Goal: Task Accomplishment & Management: Manage account settings

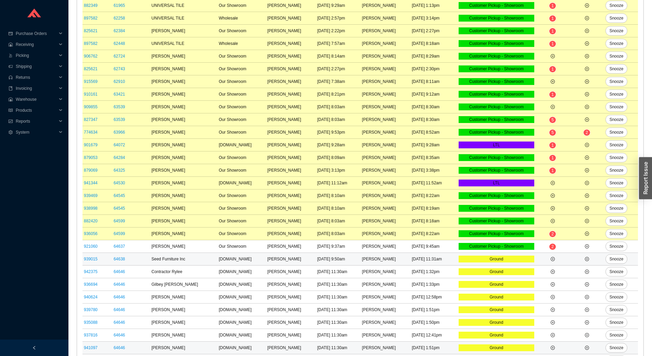
scroll to position [205, 0]
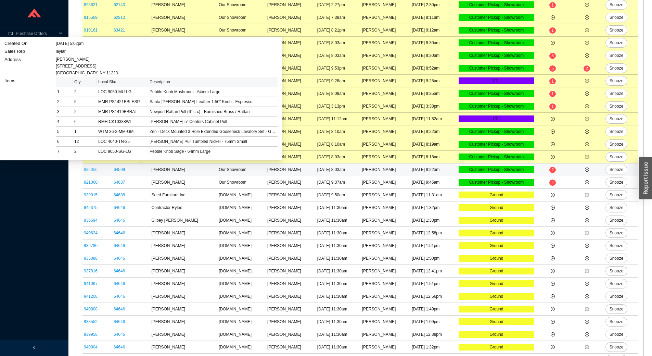
click at [93, 171] on link "936056" at bounding box center [91, 169] width 14 height 5
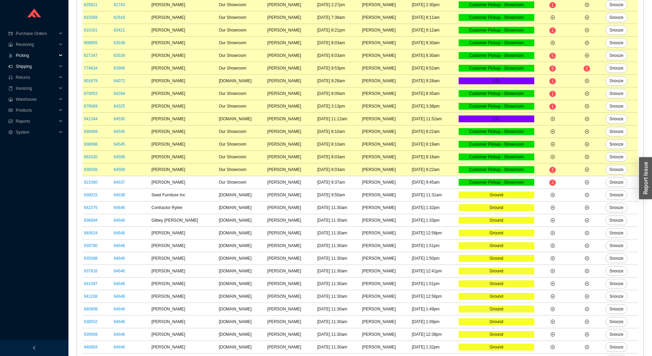
drag, startPoint x: 28, startPoint y: 59, endPoint x: 36, endPoint y: 64, distance: 9.1
click at [34, 64] on ul "Purchase Orders .warehouse_svg__a{fill:none;stroke:currentColor;stroke-linecap:…" at bounding box center [34, 91] width 68 height 126
click at [36, 64] on span "Shipping" at bounding box center [36, 66] width 41 height 11
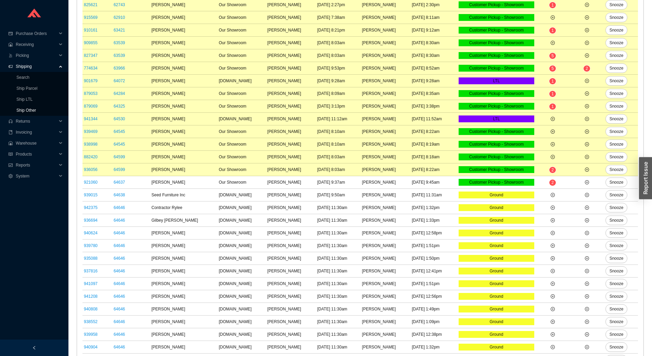
click at [36, 110] on link "Ship Other" at bounding box center [26, 110] width 20 height 5
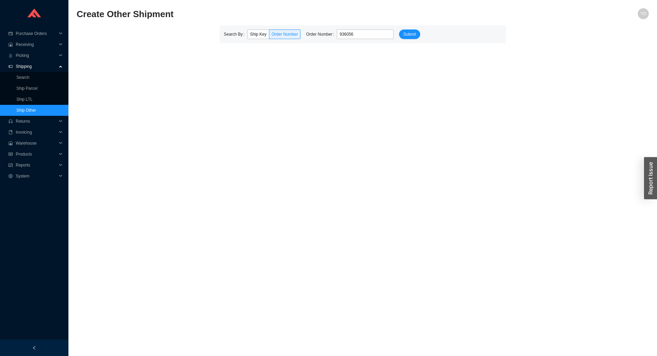
type input "936056"
click at [399, 29] on button "Submit" at bounding box center [409, 34] width 21 height 10
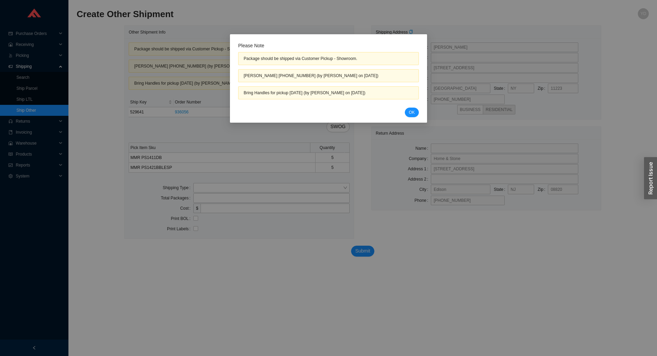
drag, startPoint x: 416, startPoint y: 110, endPoint x: 323, endPoint y: 153, distance: 102.3
click at [416, 110] on button "OK" at bounding box center [412, 112] width 14 height 10
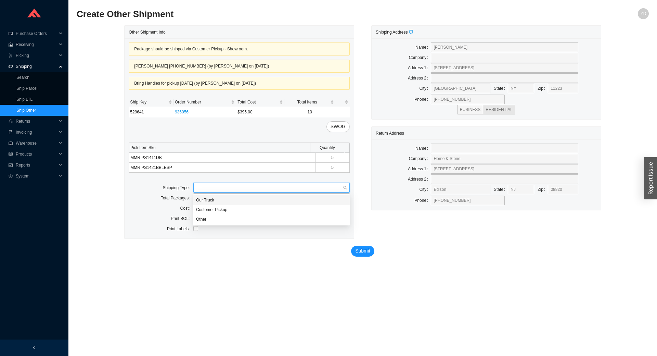
click at [221, 188] on input "search" at bounding box center [269, 187] width 147 height 9
click at [235, 208] on div "Customer Pickup" at bounding box center [271, 209] width 151 height 6
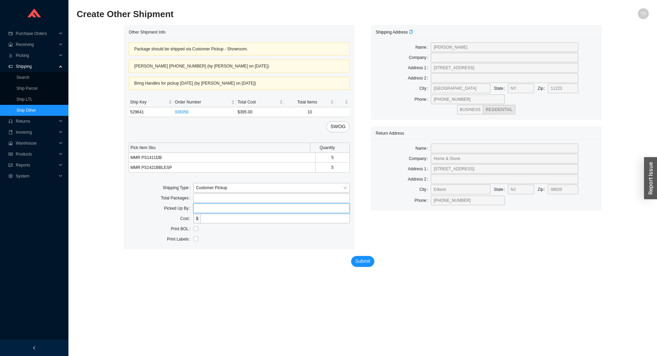
click at [216, 210] on input "text" at bounding box center [271, 208] width 156 height 10
type input "MNC"
click at [362, 261] on span "Submit" at bounding box center [362, 261] width 15 height 8
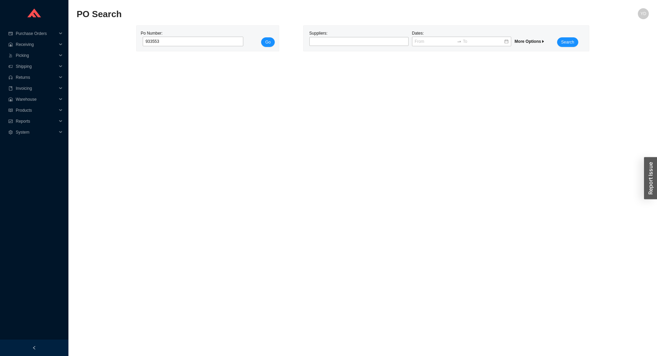
click button "Go" at bounding box center [268, 42] width 14 height 10
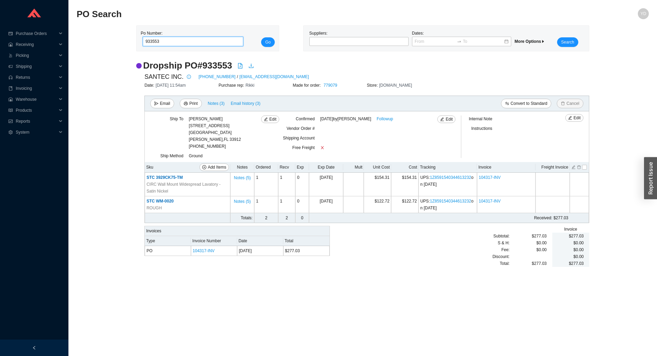
click at [173, 42] on input "933553" at bounding box center [193, 42] width 101 height 10
type input "988910"
click at [261, 37] on button "Go" at bounding box center [268, 42] width 14 height 10
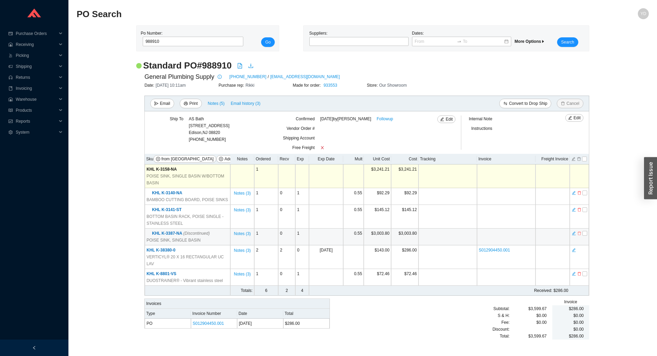
click at [579, 233] on icon "delete" at bounding box center [579, 233] width 4 height 5
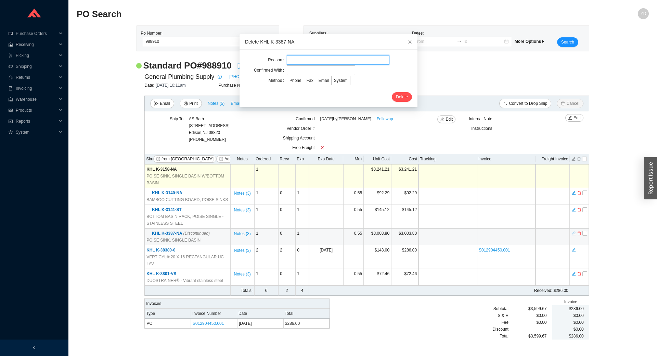
click at [315, 59] on input "text" at bounding box center [338, 60] width 103 height 10
type input "cc per Sephrina"
click at [326, 75] on form "Reason cc per Sephrina Confirmed With Method Phone Fax Email System Delete" at bounding box center [328, 78] width 167 height 47
click at [308, 62] on input "cc per Sephrina" at bounding box center [338, 60] width 103 height 10
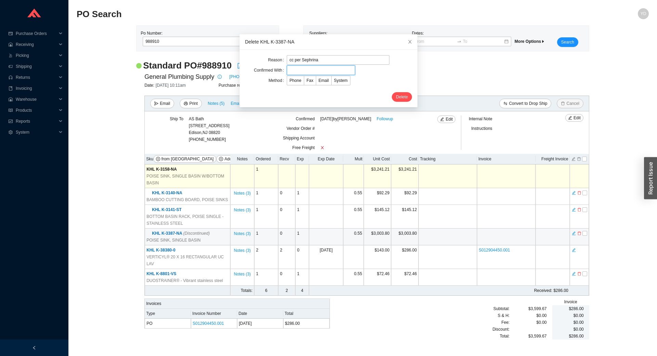
click at [302, 72] on input "text" at bounding box center [321, 70] width 68 height 10
paste input "Sephrina"
type input "Sephrina"
drag, startPoint x: 321, startPoint y: 81, endPoint x: 352, endPoint y: 88, distance: 32.2
click at [321, 81] on span "Email" at bounding box center [324, 80] width 10 height 5
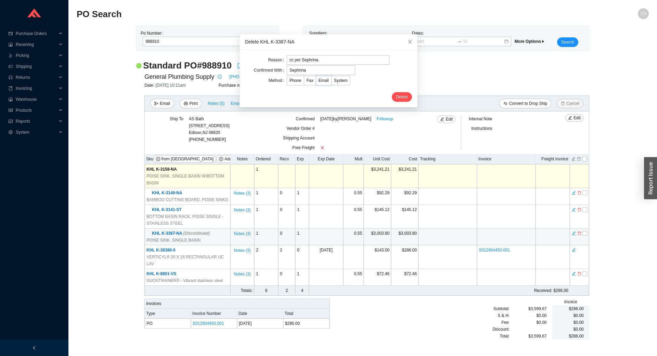
click at [316, 82] on input "Email" at bounding box center [316, 82] width 0 height 0
click at [399, 97] on span "Delete" at bounding box center [402, 96] width 12 height 7
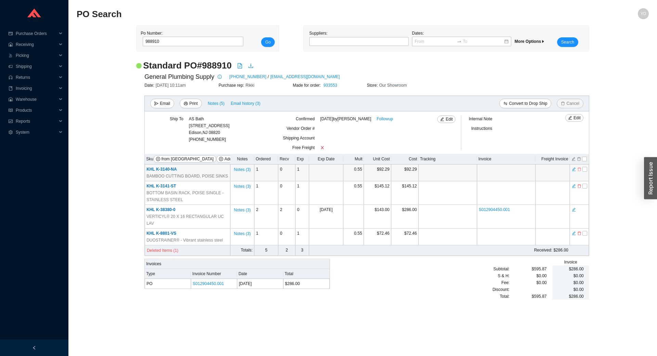
click at [578, 170] on icon "delete" at bounding box center [579, 169] width 4 height 5
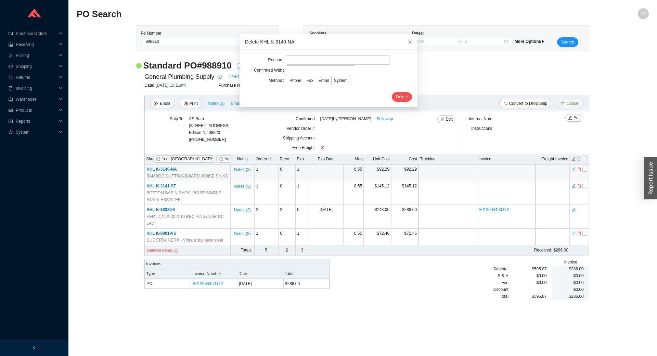
click at [307, 55] on div "Reason Confirmed With Method Phone Fax Email System Delete" at bounding box center [329, 78] width 178 height 57
click at [308, 59] on input "text" at bounding box center [338, 60] width 103 height 10
type input "cc per Sephrina"
click at [312, 73] on input "text" at bounding box center [321, 70] width 68 height 10
paste input "Sephrina"
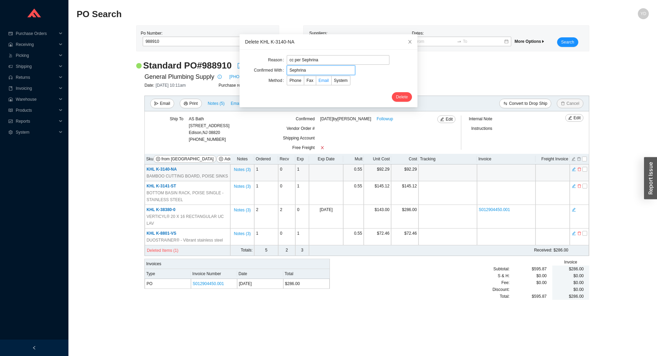
type input "Sephrina"
click at [319, 79] on span "Email" at bounding box center [324, 80] width 10 height 5
click at [316, 82] on input "Email" at bounding box center [316, 82] width 0 height 0
click at [396, 99] on span "Delete" at bounding box center [402, 96] width 12 height 7
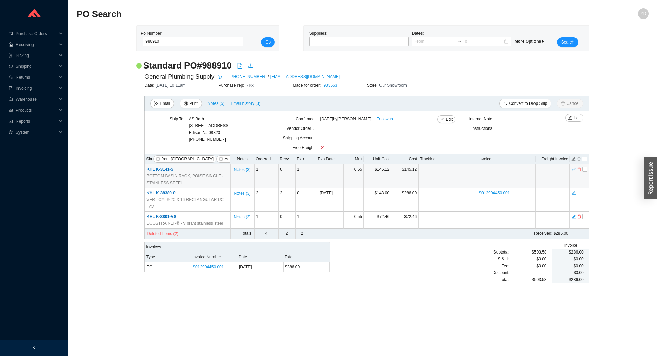
click at [579, 171] on icon "delete" at bounding box center [579, 169] width 4 height 5
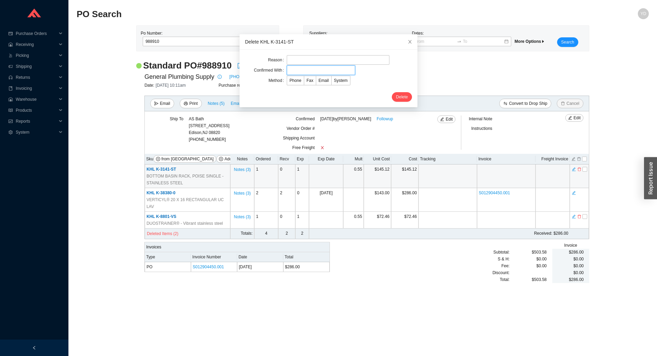
click at [291, 66] on input "text" at bounding box center [321, 70] width 68 height 10
click at [292, 61] on input "text" at bounding box center [338, 60] width 103 height 10
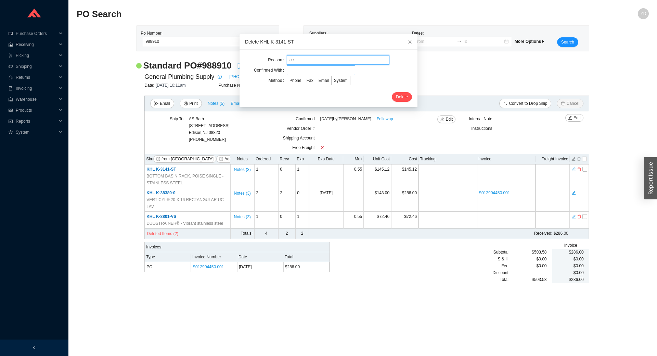
type input "cc per Sephrina"
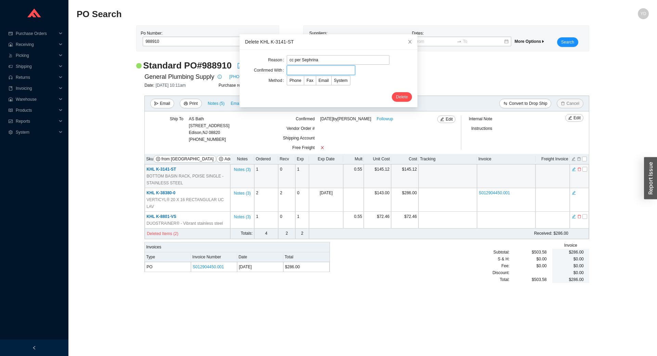
click at [307, 71] on input "text" at bounding box center [321, 70] width 68 height 10
paste input "Sephrina"
type input "Sephrina"
click at [319, 80] on span "Email" at bounding box center [324, 80] width 10 height 5
click at [316, 82] on input "Email" at bounding box center [316, 82] width 0 height 0
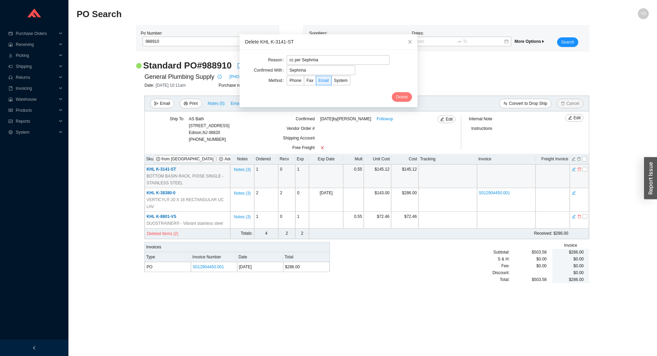
click at [396, 97] on span "Delete" at bounding box center [402, 96] width 12 height 7
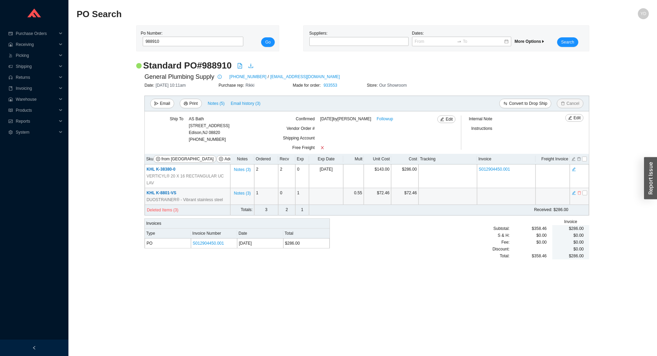
click at [578, 190] on icon "delete" at bounding box center [579, 192] width 4 height 5
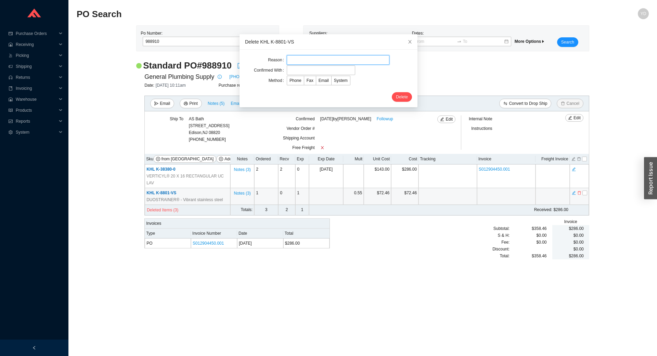
click at [300, 60] on input "text" at bounding box center [338, 60] width 103 height 10
type input "cc per Sephrina"
click at [296, 71] on input "text" at bounding box center [321, 70] width 68 height 10
paste input "Sephrina"
type input "Sephrina"
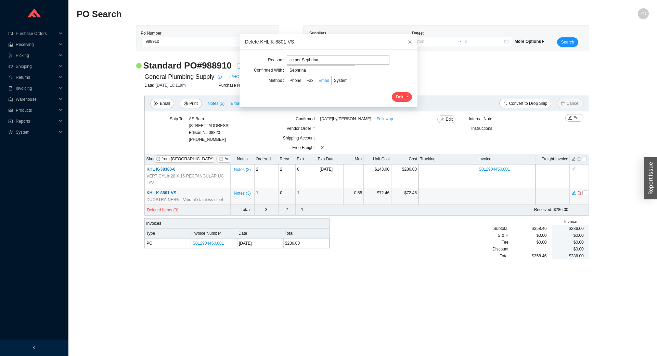
click at [320, 78] on span "Email" at bounding box center [324, 80] width 10 height 5
click at [316, 82] on input "Email" at bounding box center [316, 82] width 0 height 0
click at [396, 94] on span "Delete" at bounding box center [402, 96] width 12 height 7
